Goal: Information Seeking & Learning: Learn about a topic

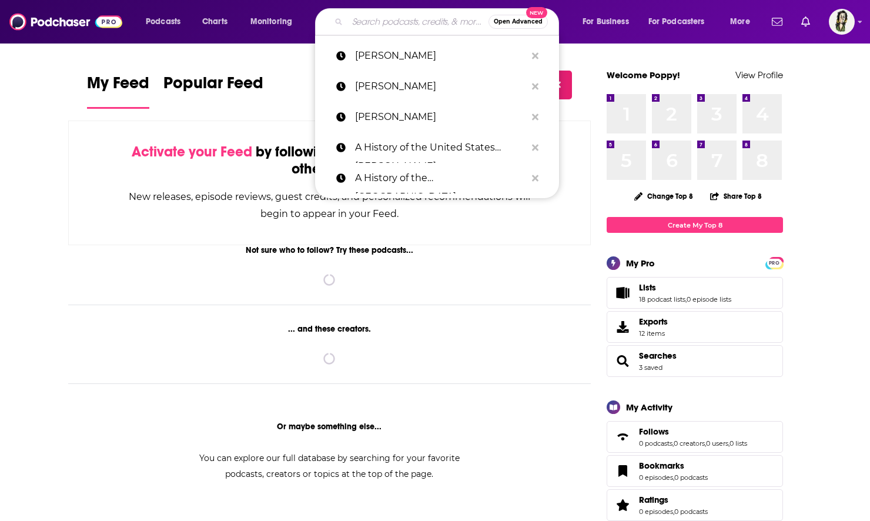
click at [407, 19] on input "Search podcasts, credits, & more..." at bounding box center [417, 21] width 141 height 19
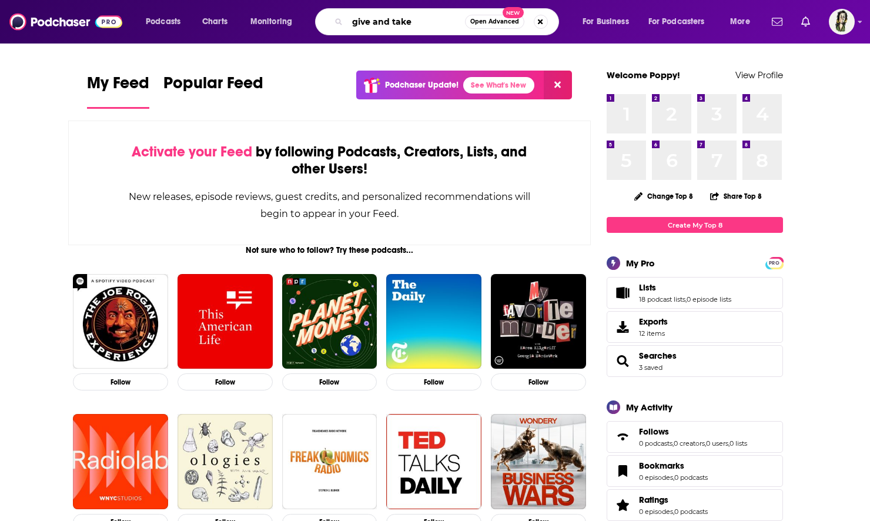
type input "give and take"
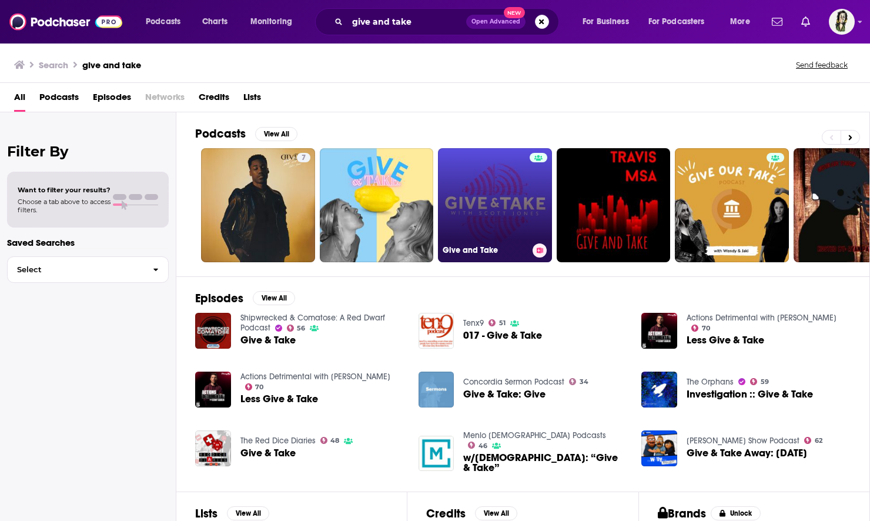
click at [507, 189] on link "Give and Take" at bounding box center [495, 205] width 114 height 114
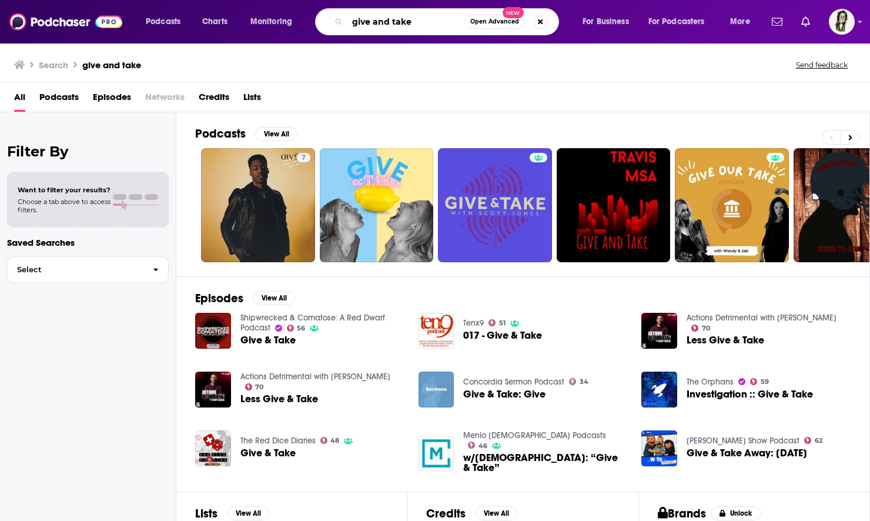
click at [432, 20] on input "give and take" at bounding box center [406, 21] width 118 height 19
drag, startPoint x: 432, startPoint y: 20, endPoint x: 242, endPoint y: -1, distance: 191.6
click at [242, 0] on html "Podcasts Charts Monitoring give and take Open Advanced New For Business For Pod…" at bounding box center [435, 260] width 870 height 521
type input "[PERSON_NAME]"
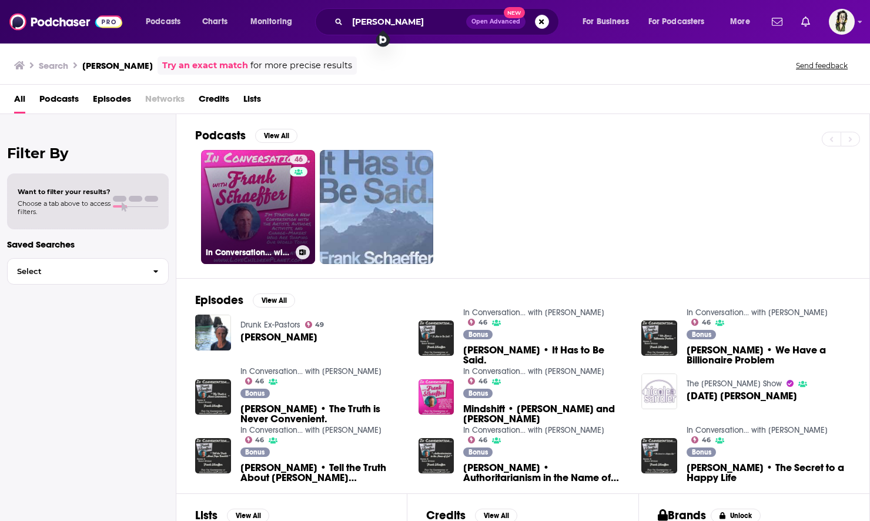
click at [227, 192] on link "46 In Conversation… with Frank Schaeffer" at bounding box center [258, 207] width 114 height 114
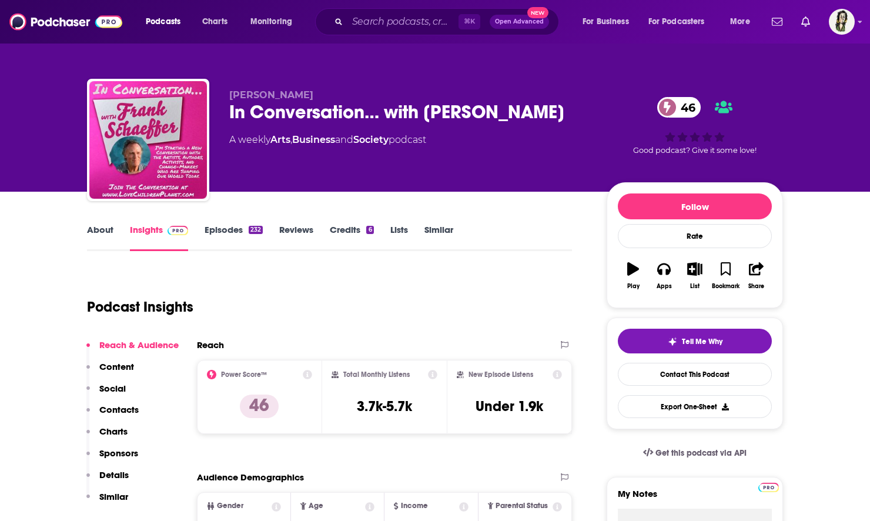
click at [104, 233] on link "About" at bounding box center [100, 237] width 26 height 27
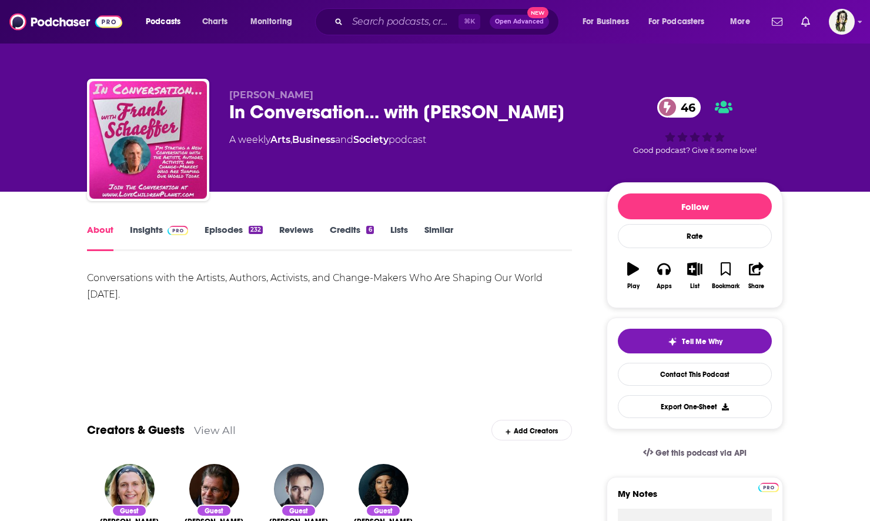
click at [140, 234] on link "Insights" at bounding box center [159, 237] width 58 height 27
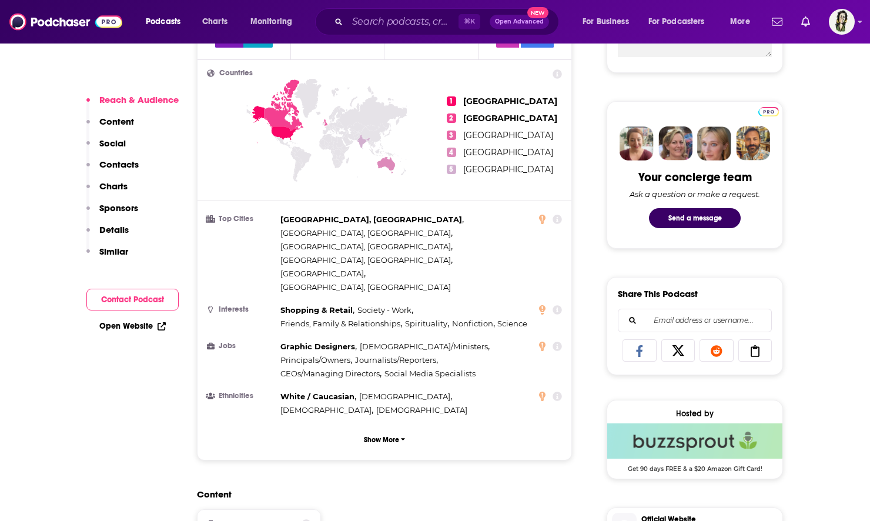
scroll to position [559, 0]
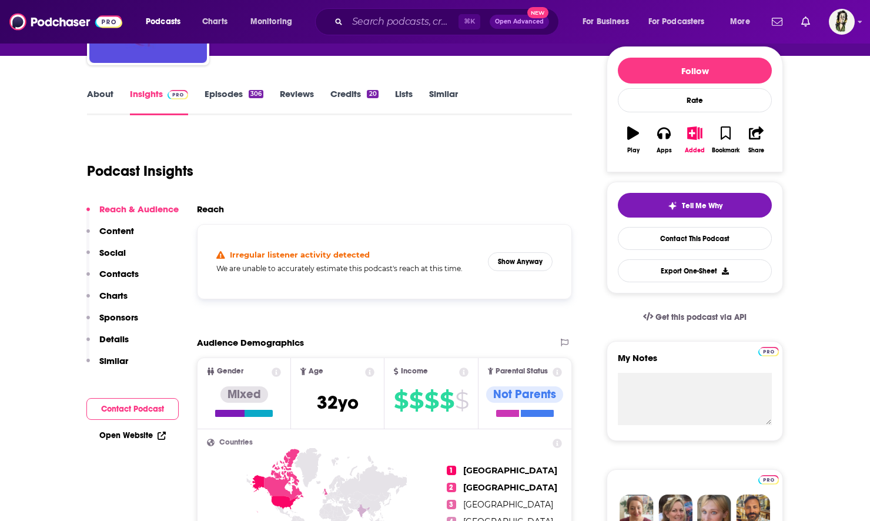
scroll to position [134, 0]
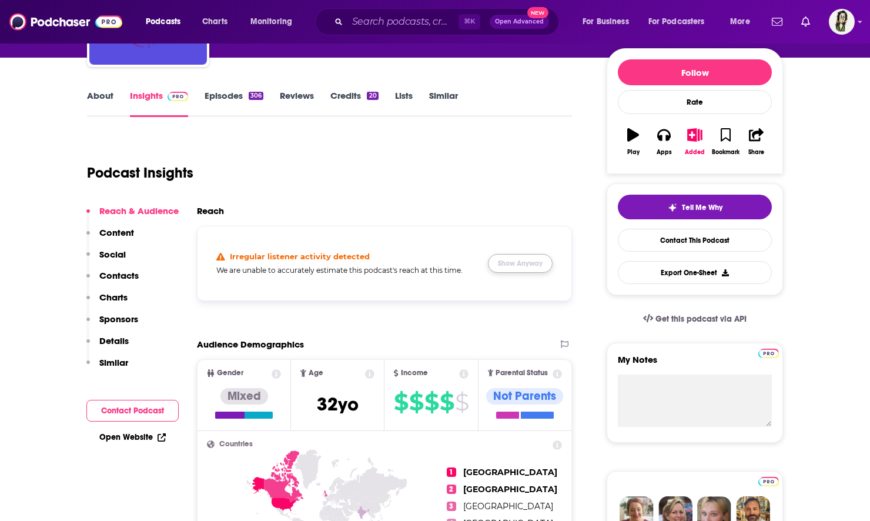
click at [520, 262] on button "Show Anyway" at bounding box center [520, 263] width 65 height 19
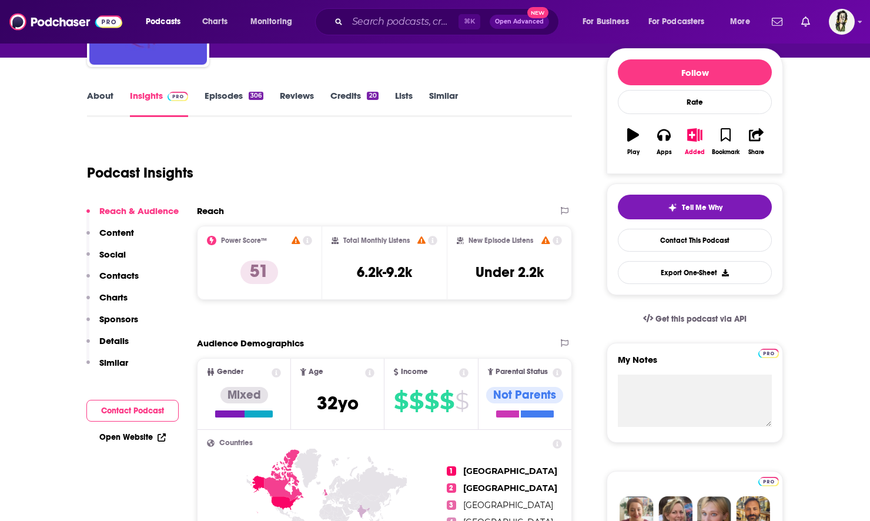
click at [101, 103] on link "About" at bounding box center [100, 103] width 26 height 27
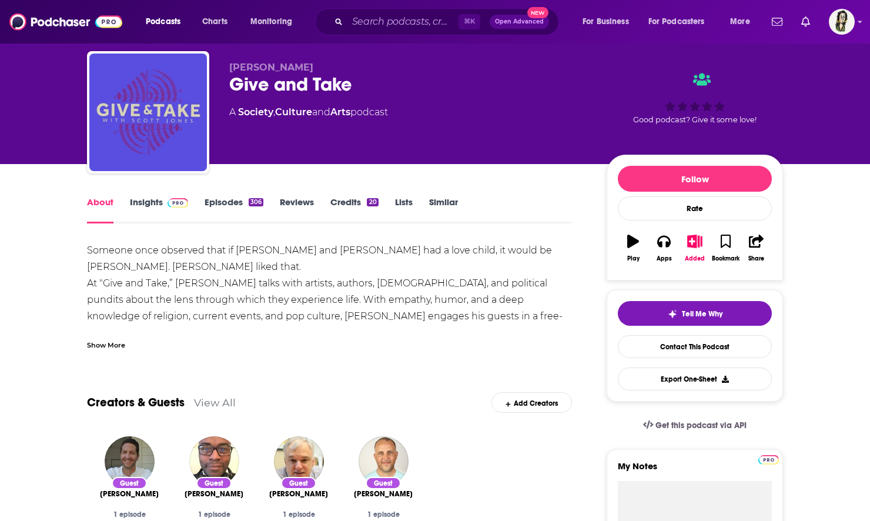
scroll to position [48, 0]
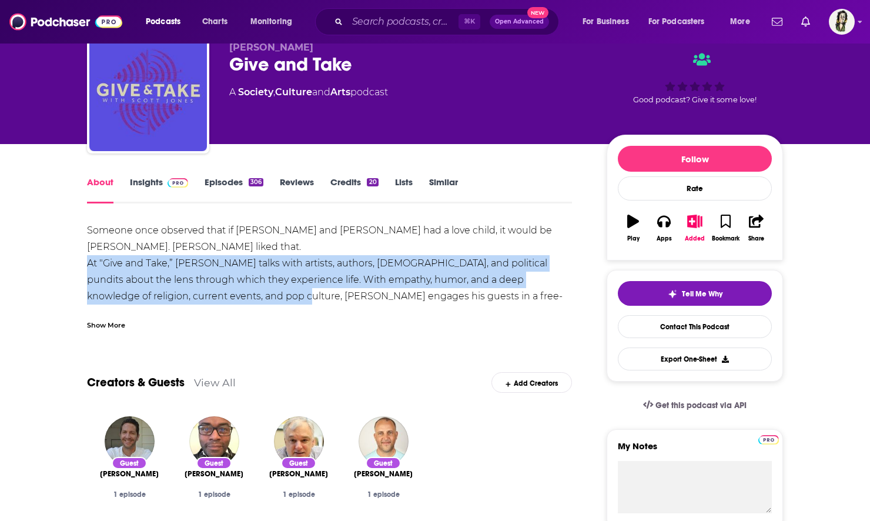
drag, startPoint x: 79, startPoint y: 263, endPoint x: 242, endPoint y: 299, distance: 166.1
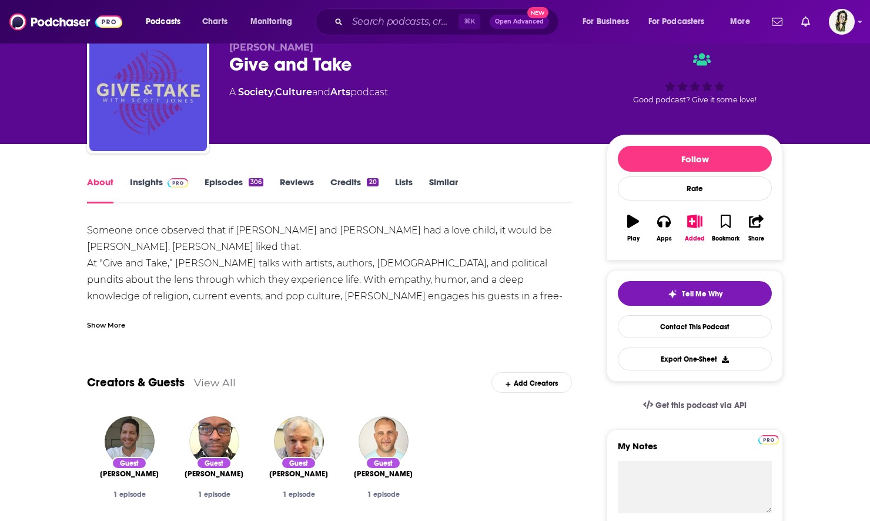
click at [102, 327] on div "Show More" at bounding box center [106, 324] width 38 height 11
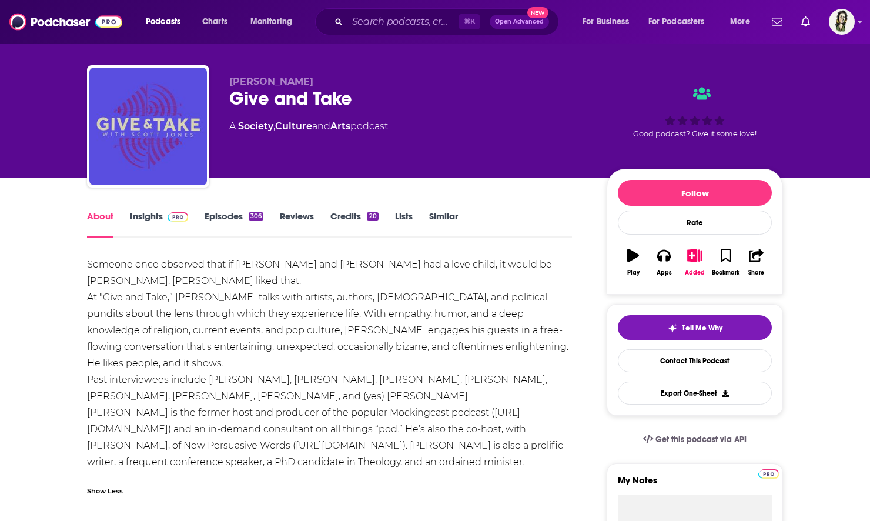
scroll to position [0, 0]
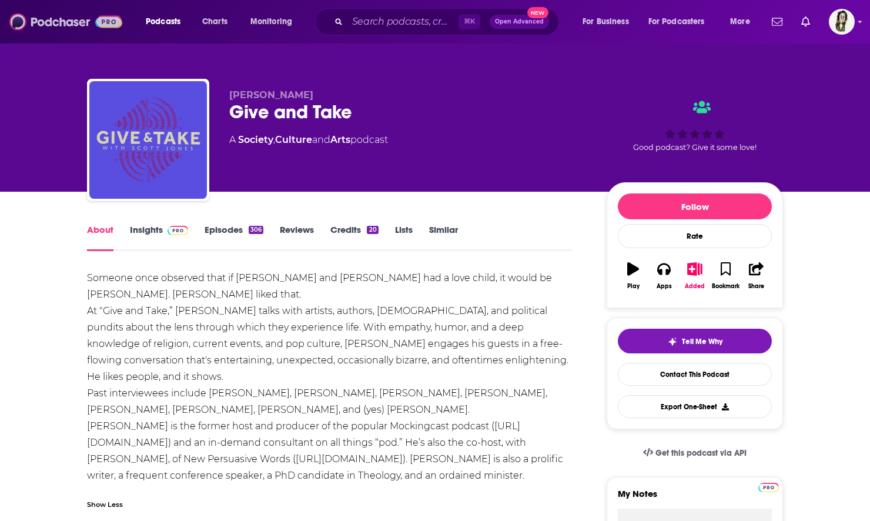
click at [52, 15] on img at bounding box center [65, 22] width 113 height 22
click at [218, 229] on link "Episodes 306" at bounding box center [234, 237] width 59 height 27
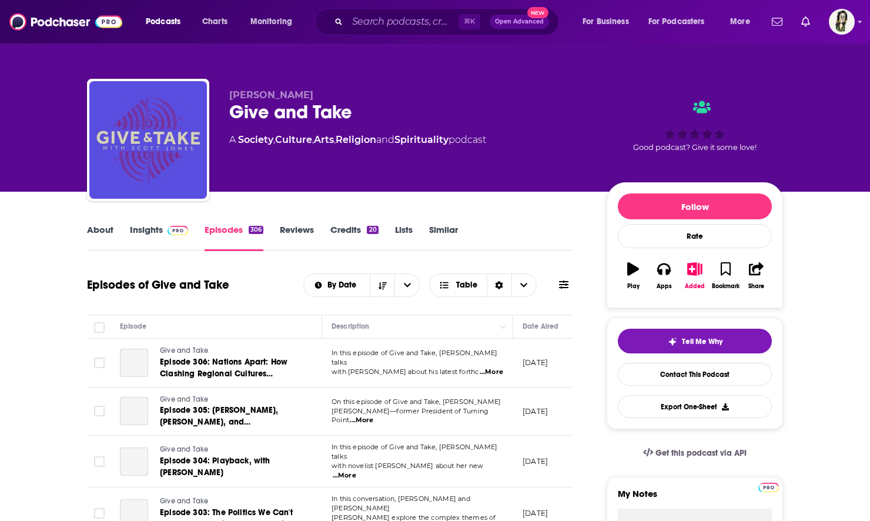
click at [145, 229] on link "Insights" at bounding box center [159, 237] width 58 height 27
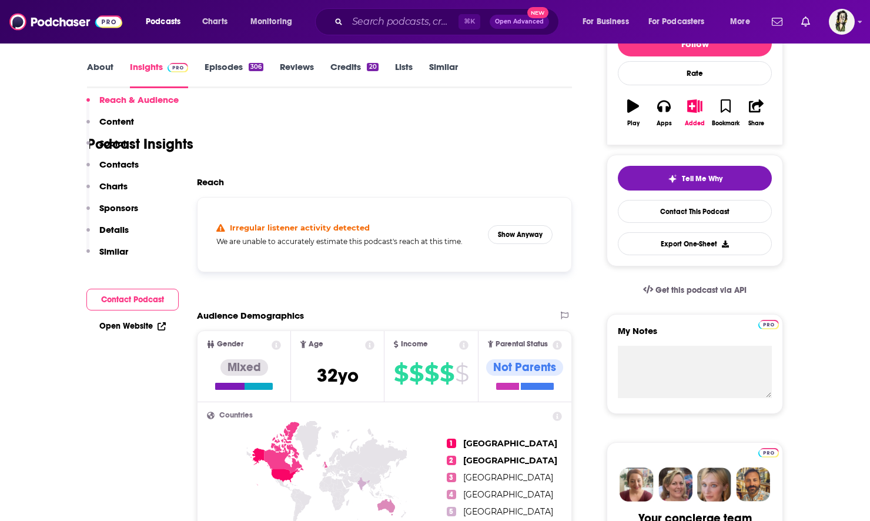
scroll to position [134, 0]
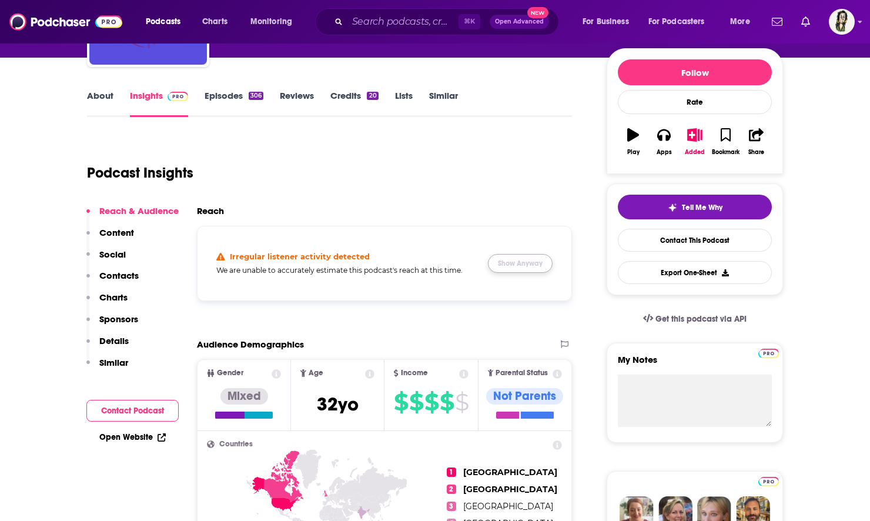
click at [528, 262] on button "Show Anyway" at bounding box center [520, 263] width 65 height 19
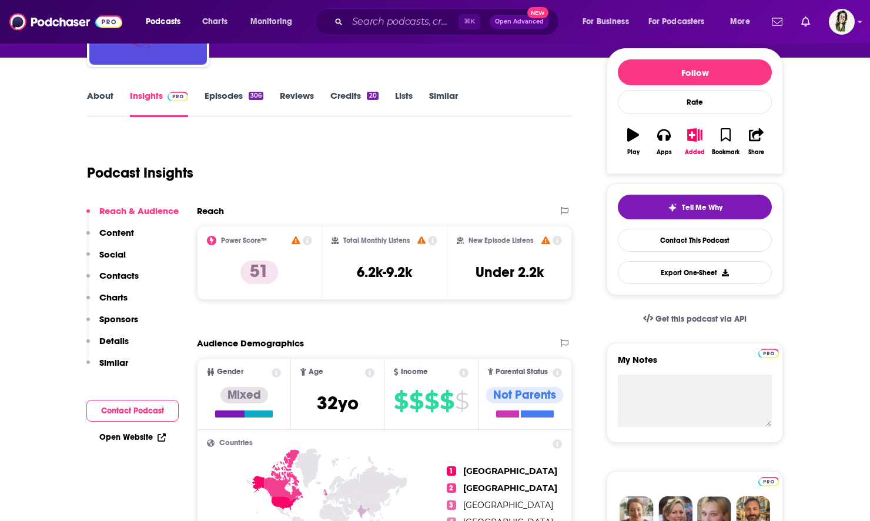
scroll to position [0, 0]
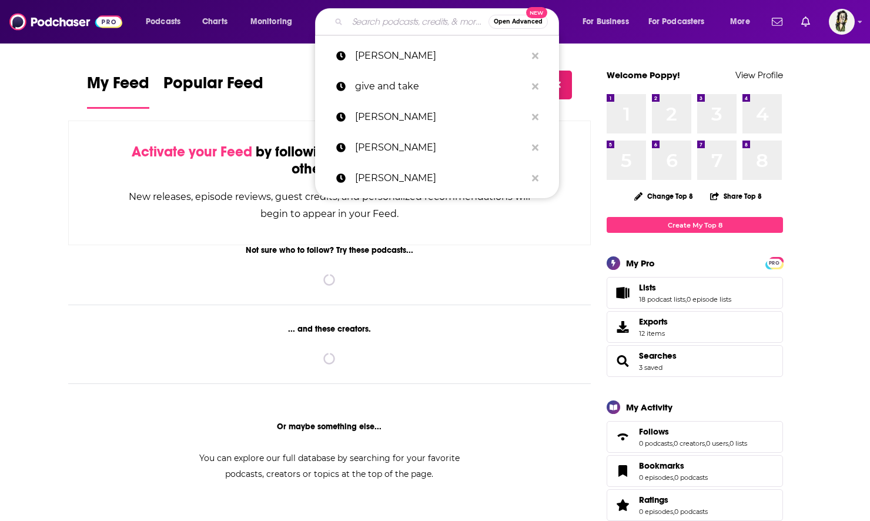
click at [381, 26] on input "Search podcasts, credits, & more..." at bounding box center [417, 21] width 141 height 19
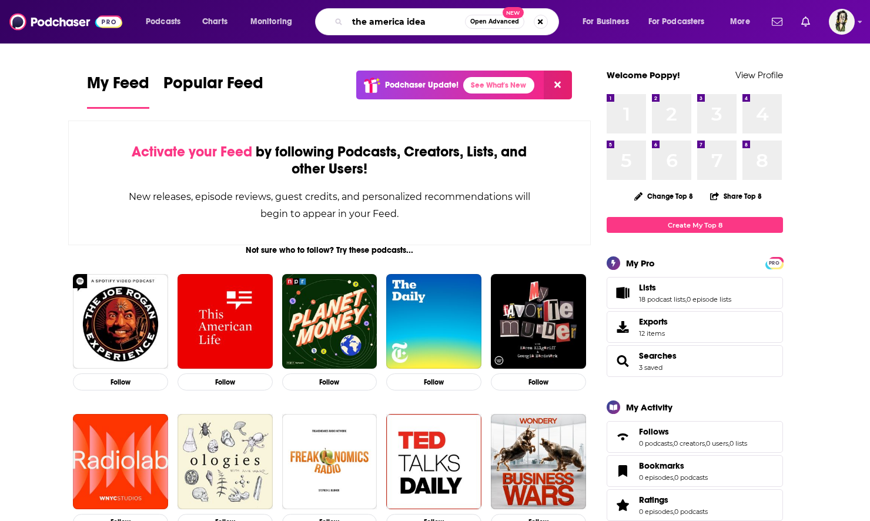
type input "the america idea"
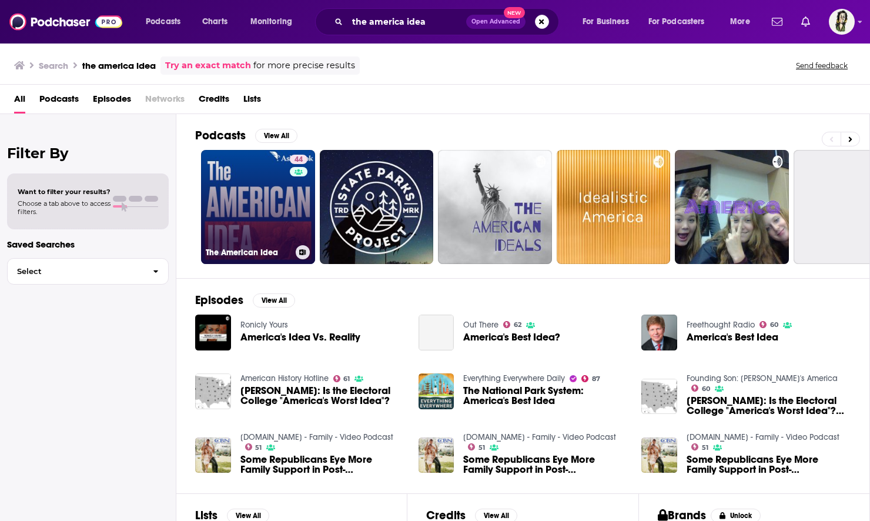
click at [263, 218] on link "44 The American Idea" at bounding box center [258, 207] width 114 height 114
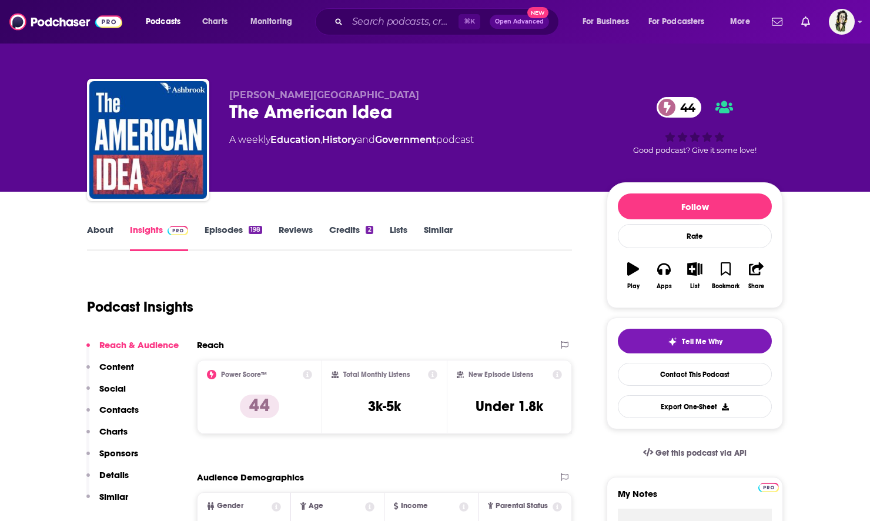
click at [96, 225] on link "About" at bounding box center [100, 237] width 26 height 27
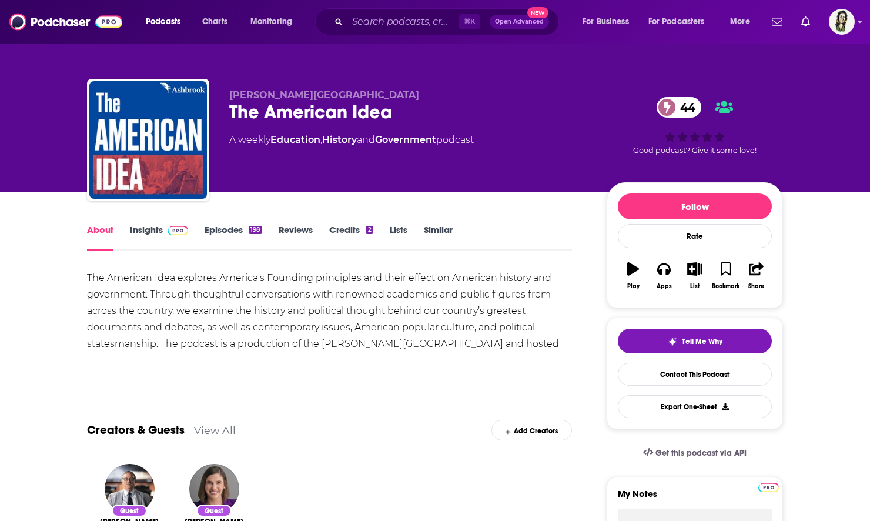
click at [145, 225] on link "Insights" at bounding box center [159, 237] width 58 height 27
